Goal: Task Accomplishment & Management: Use online tool/utility

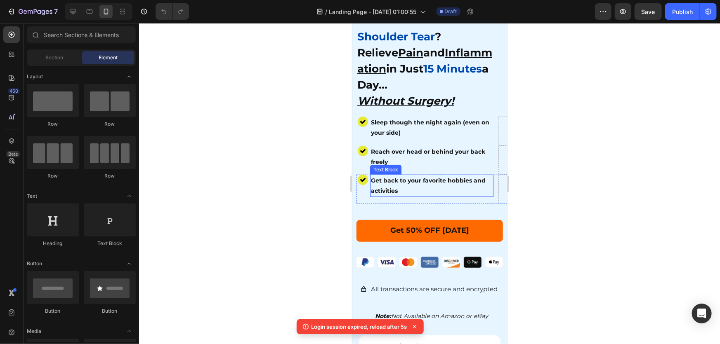
scroll to position [150, 0]
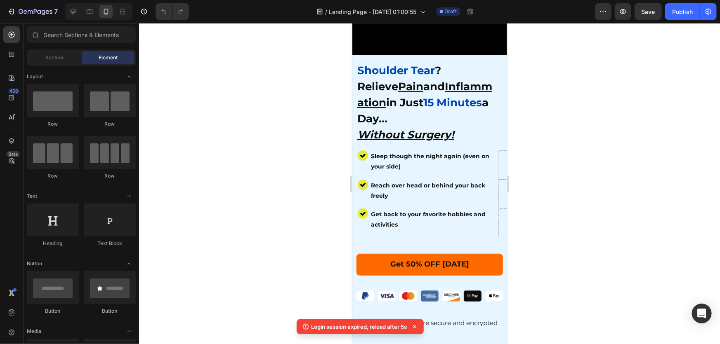
click at [268, 140] on div at bounding box center [429, 183] width 581 height 321
click at [442, 103] on h2 "Shoulder Tear ? Relieve Pain and Inflammation in Just 15 Minutes a Day... Witho…" at bounding box center [427, 102] width 142 height 82
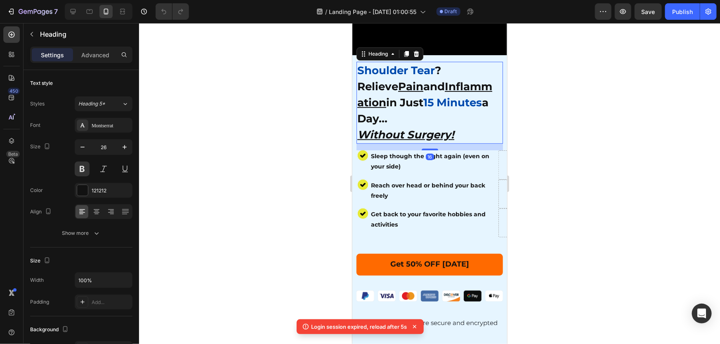
click at [563, 143] on div at bounding box center [429, 183] width 581 height 321
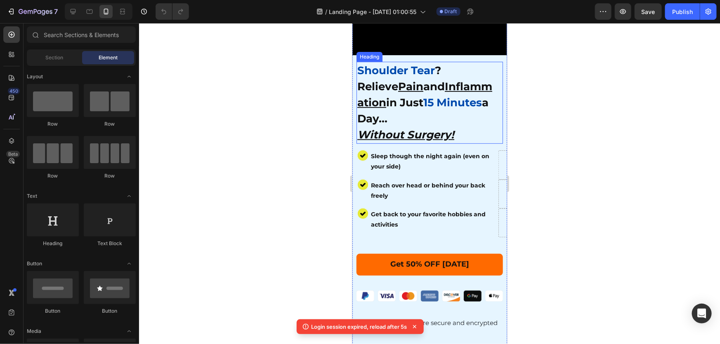
click at [471, 105] on h2 "Shoulder Tear ? Relieve Pain and Inflammation in Just 15 Minutes a Day... Witho…" at bounding box center [427, 102] width 142 height 82
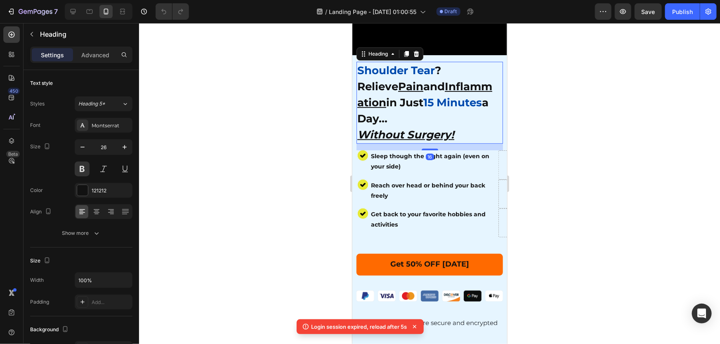
click at [469, 98] on h2 "Shoulder Tear ? Relieve Pain and Inflammation in Just 15 Minutes a Day... Witho…" at bounding box center [427, 102] width 142 height 82
